Goal: Information Seeking & Learning: Learn about a topic

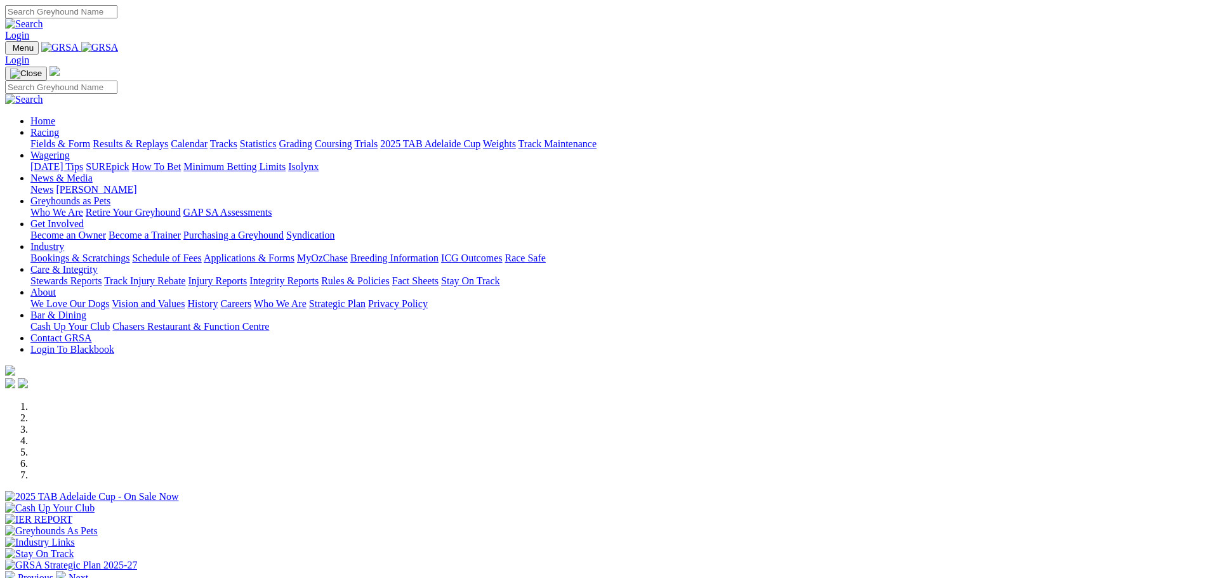
click at [93, 173] on link "News & Media" at bounding box center [61, 178] width 62 height 11
click at [136, 184] on link "[PERSON_NAME]" at bounding box center [96, 189] width 81 height 11
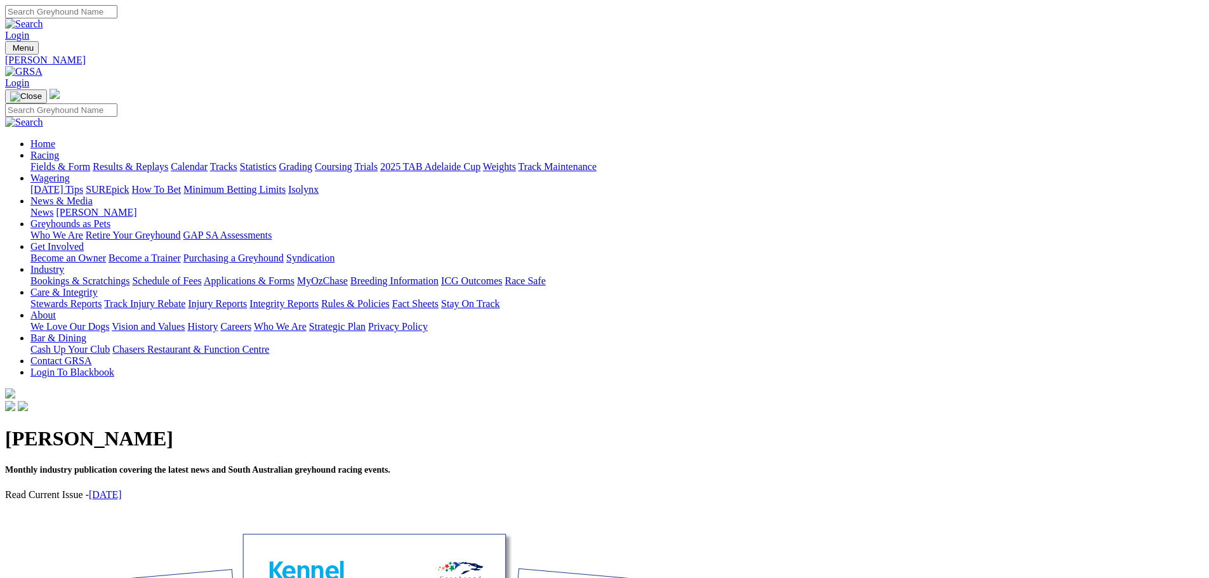
click at [122, 489] on link "[DATE]" at bounding box center [105, 494] width 33 height 11
